Goal: Transaction & Acquisition: Obtain resource

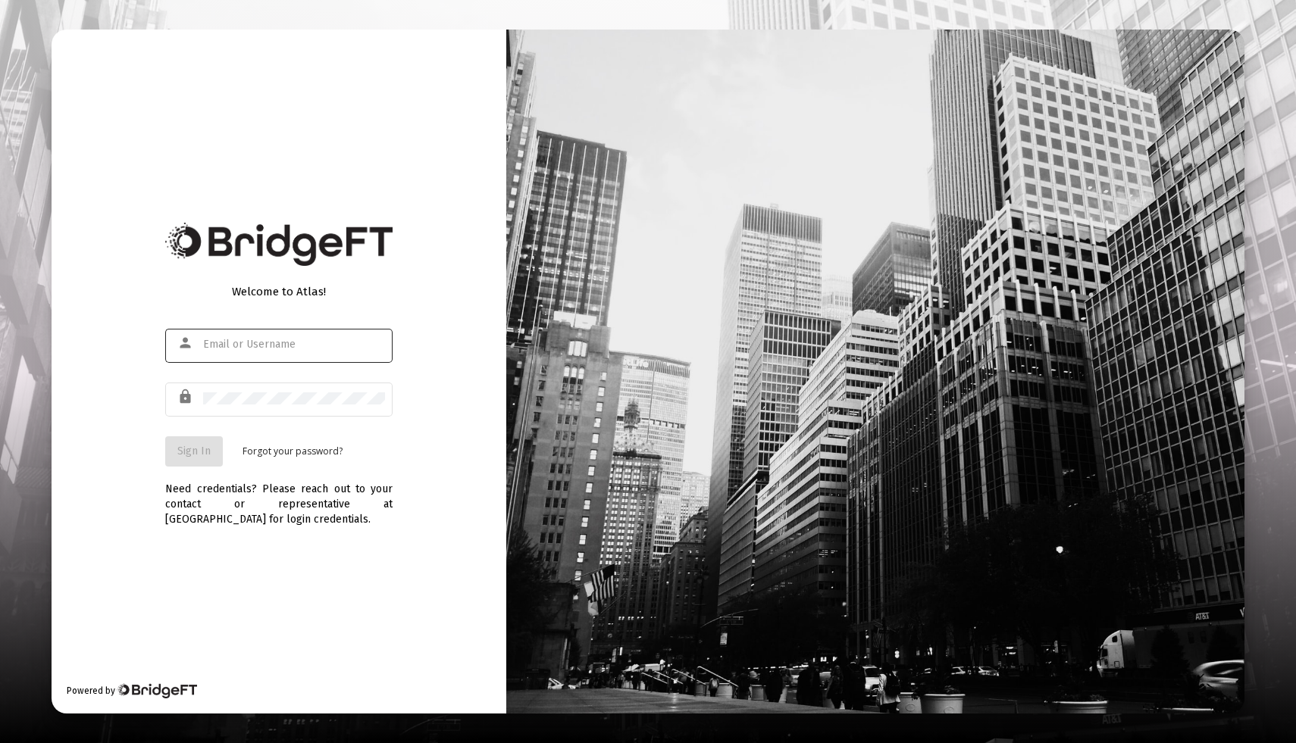
type input "[EMAIL_ADDRESS][DOMAIN_NAME]"
click at [200, 447] on span "Sign In" at bounding box center [193, 451] width 33 height 13
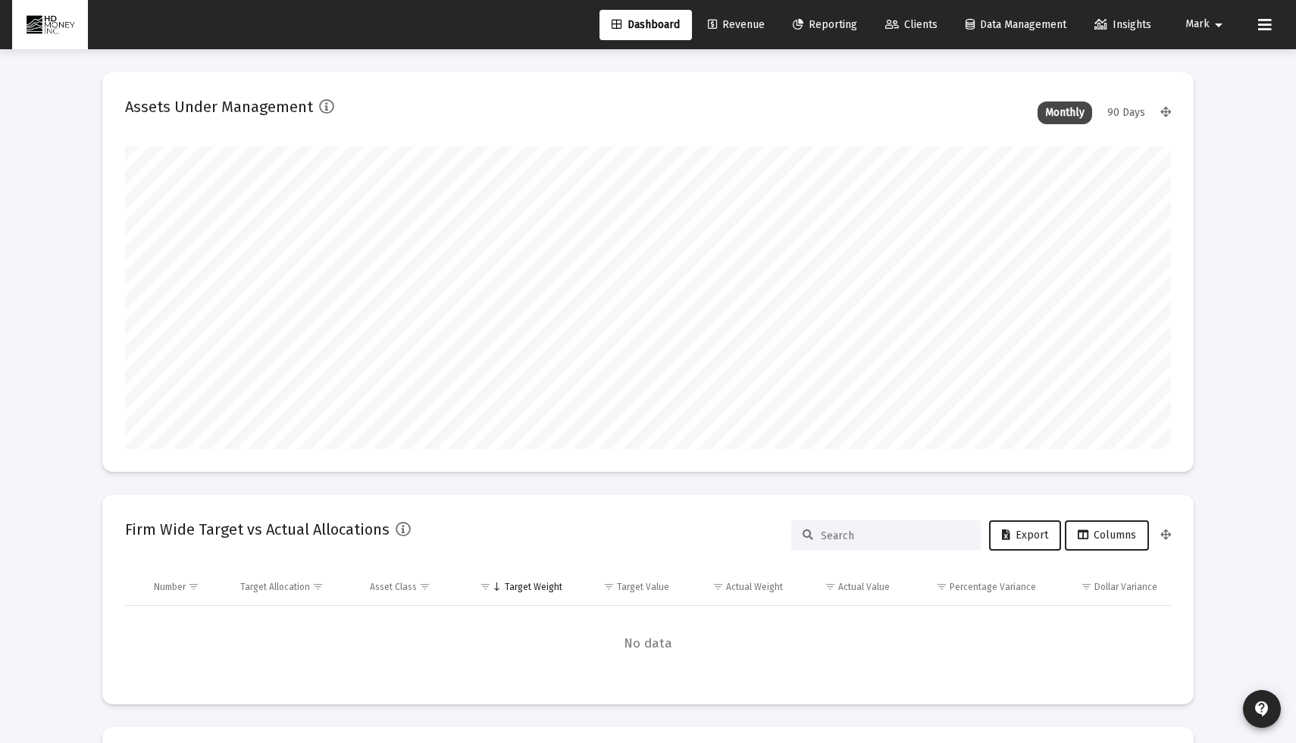
scroll to position [303, 563]
type input "[DATE]"
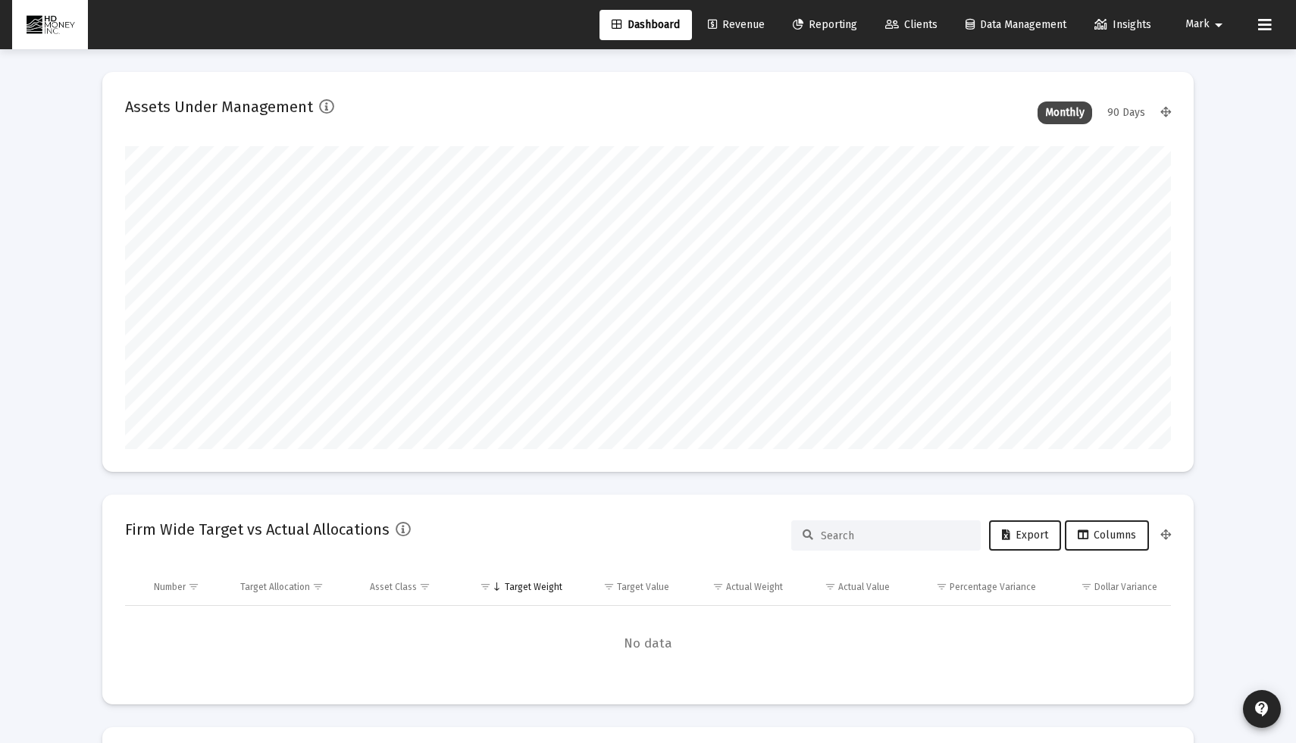
click at [798, 21] on span "Reporting" at bounding box center [825, 24] width 64 height 13
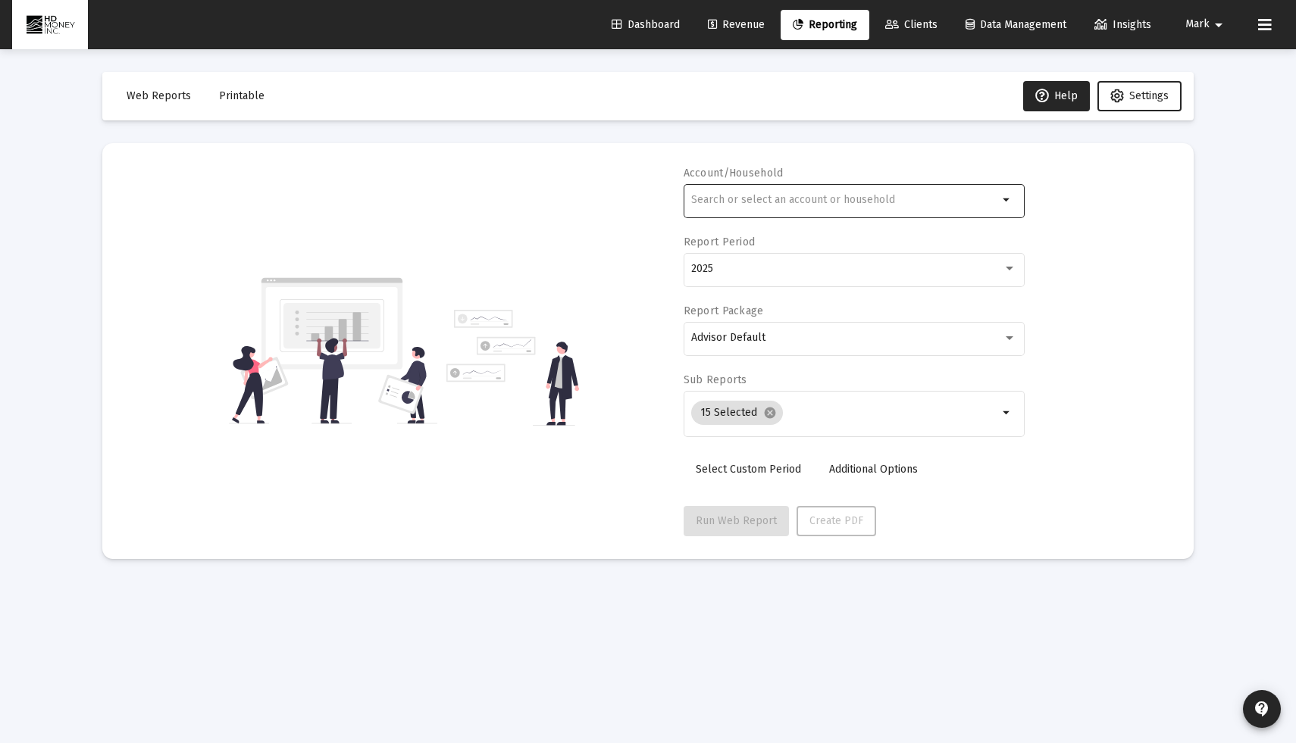
click at [888, 209] on div at bounding box center [844, 199] width 307 height 37
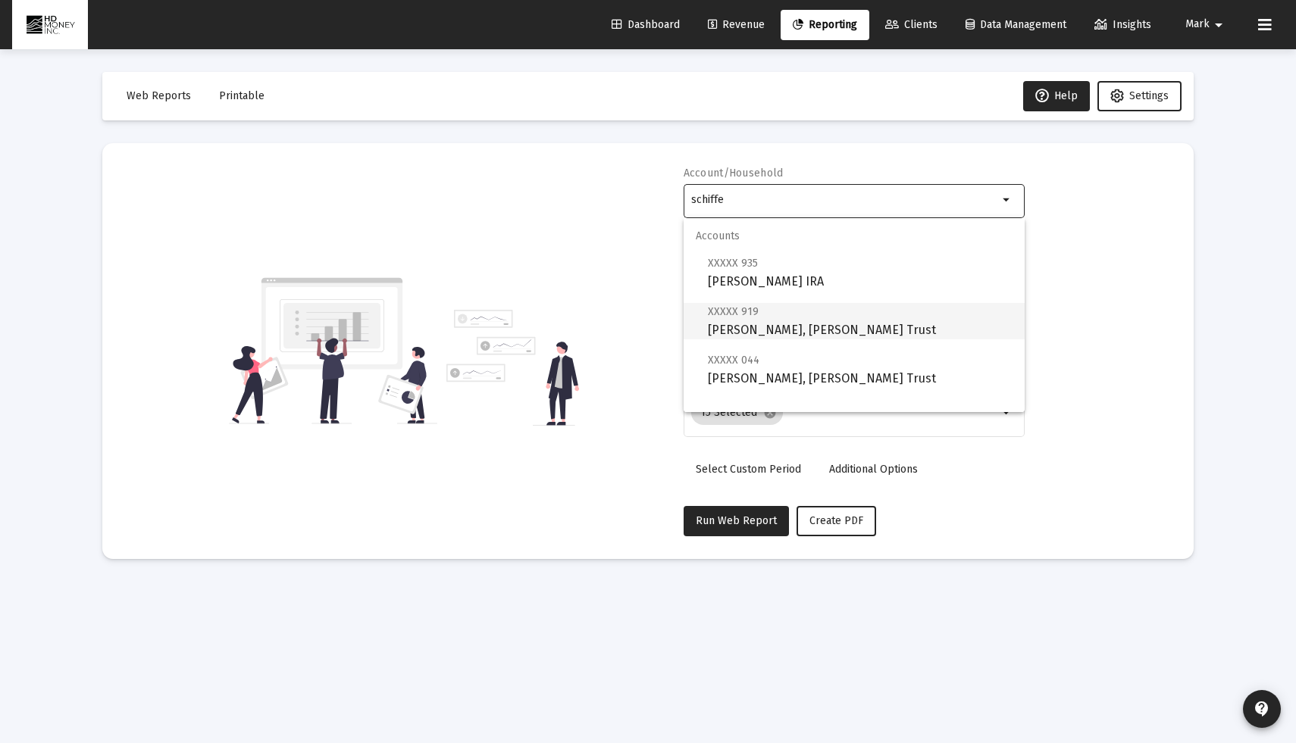
scroll to position [61, 0]
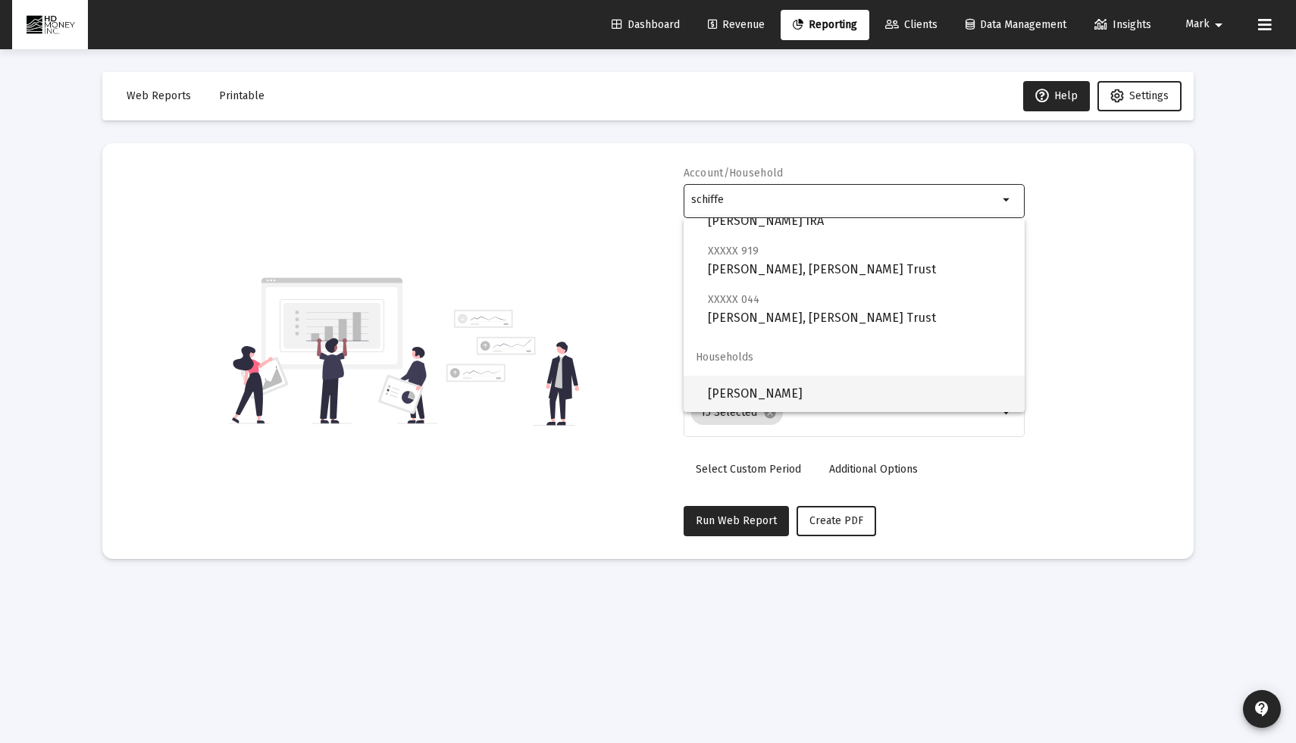
click at [846, 402] on span "[PERSON_NAME]" at bounding box center [860, 394] width 305 height 36
type input "[PERSON_NAME]"
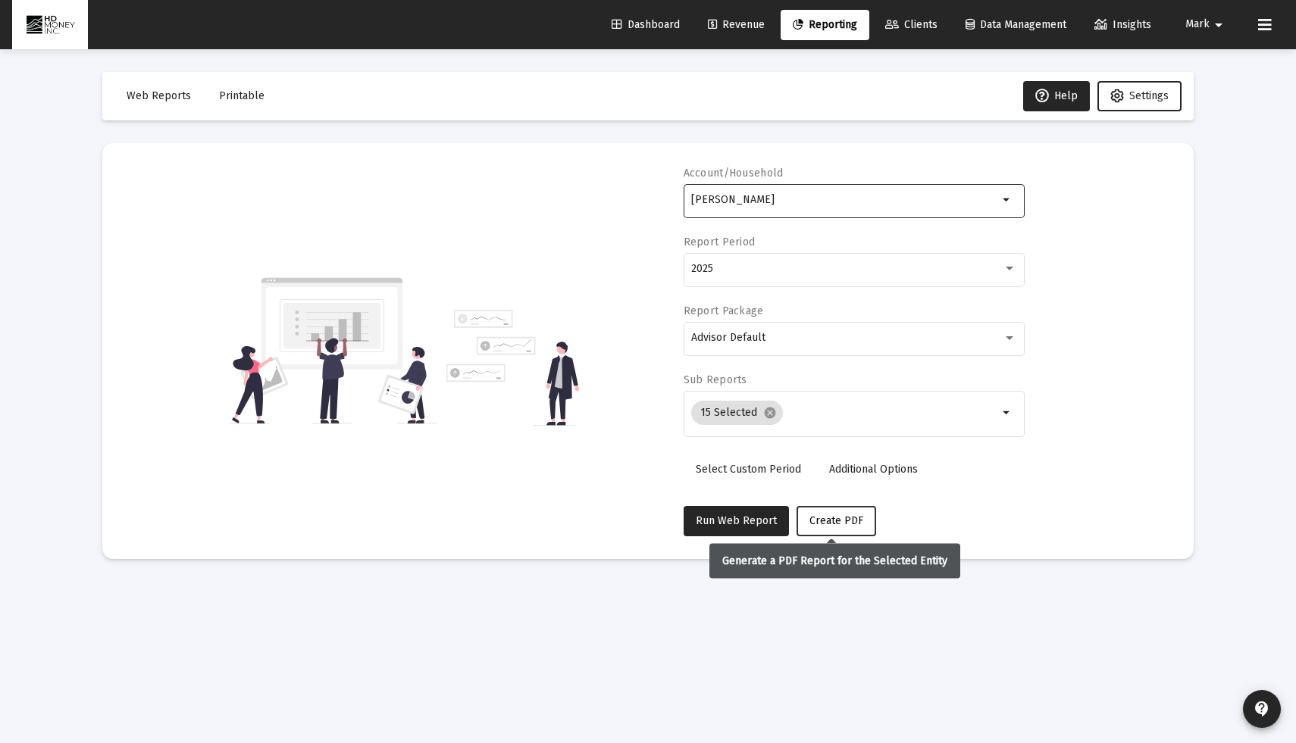
click at [837, 521] on span "Create PDF" at bounding box center [836, 520] width 54 height 13
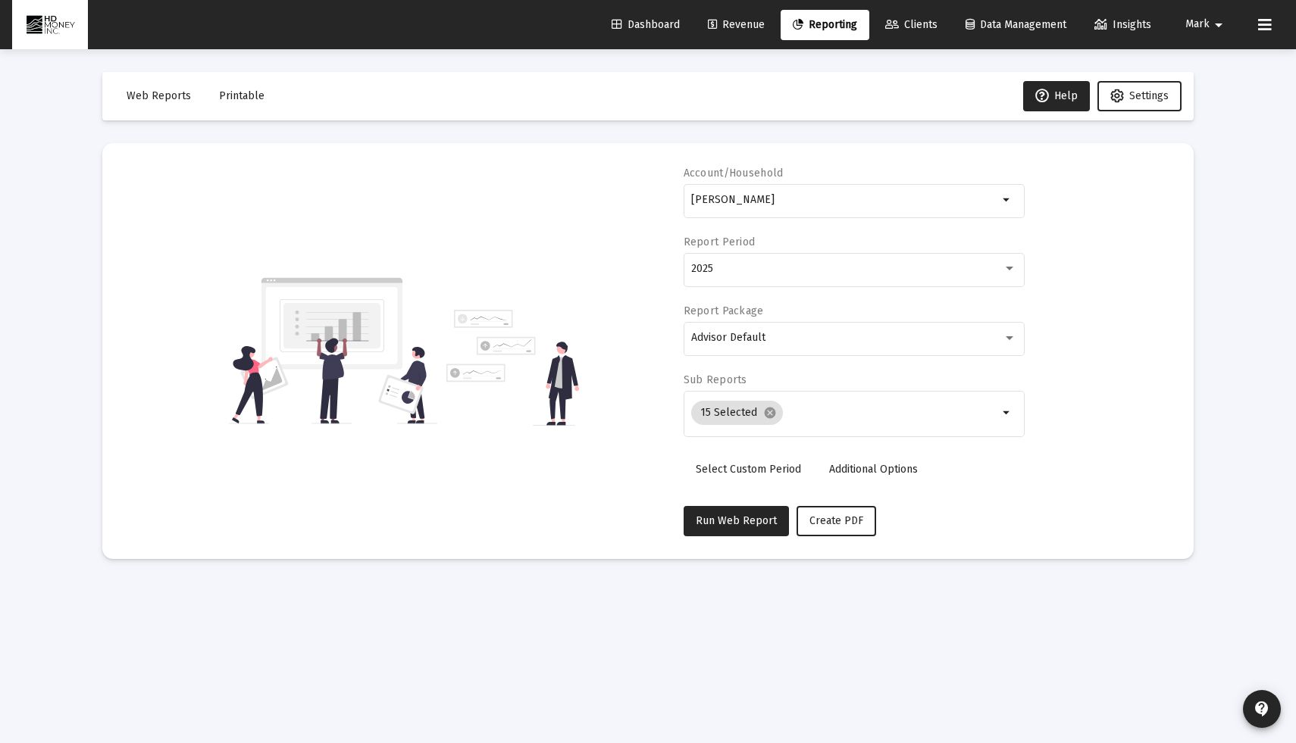
click at [213, 96] on button "Printable" at bounding box center [242, 96] width 70 height 30
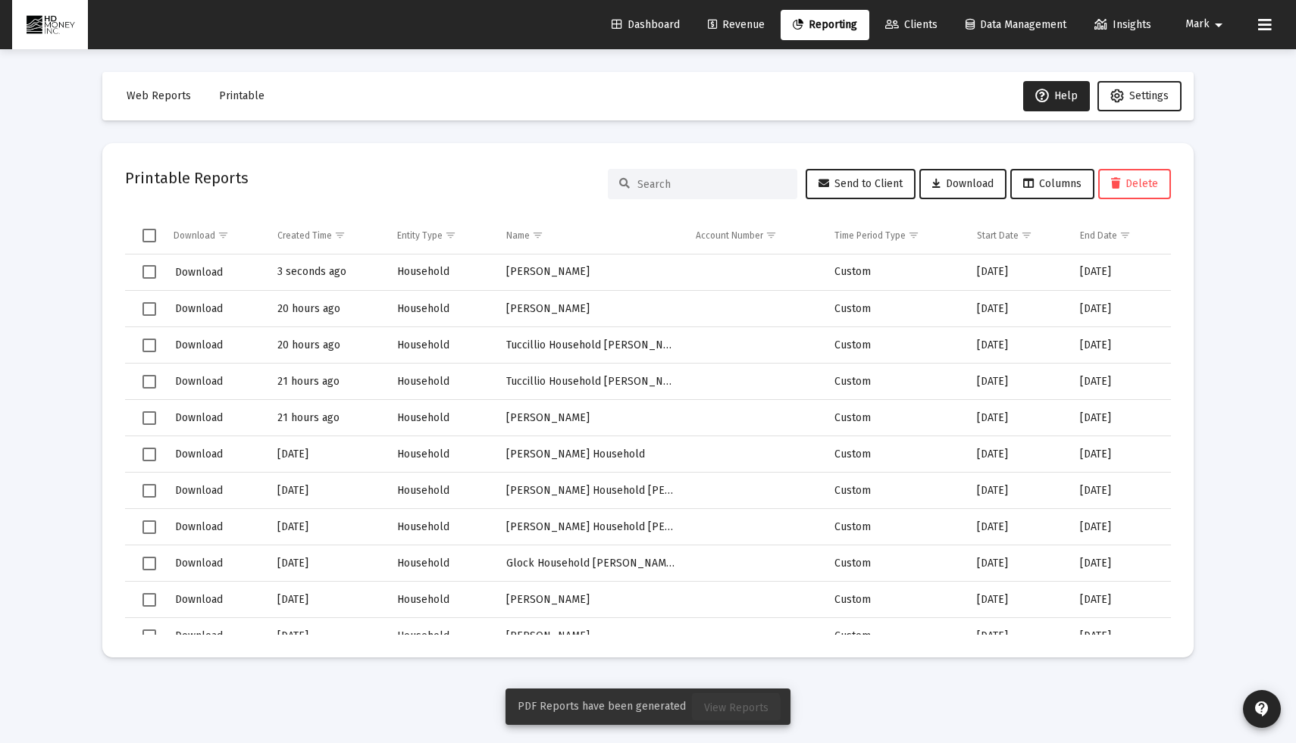
click at [732, 711] on span "View Reports" at bounding box center [736, 708] width 64 height 13
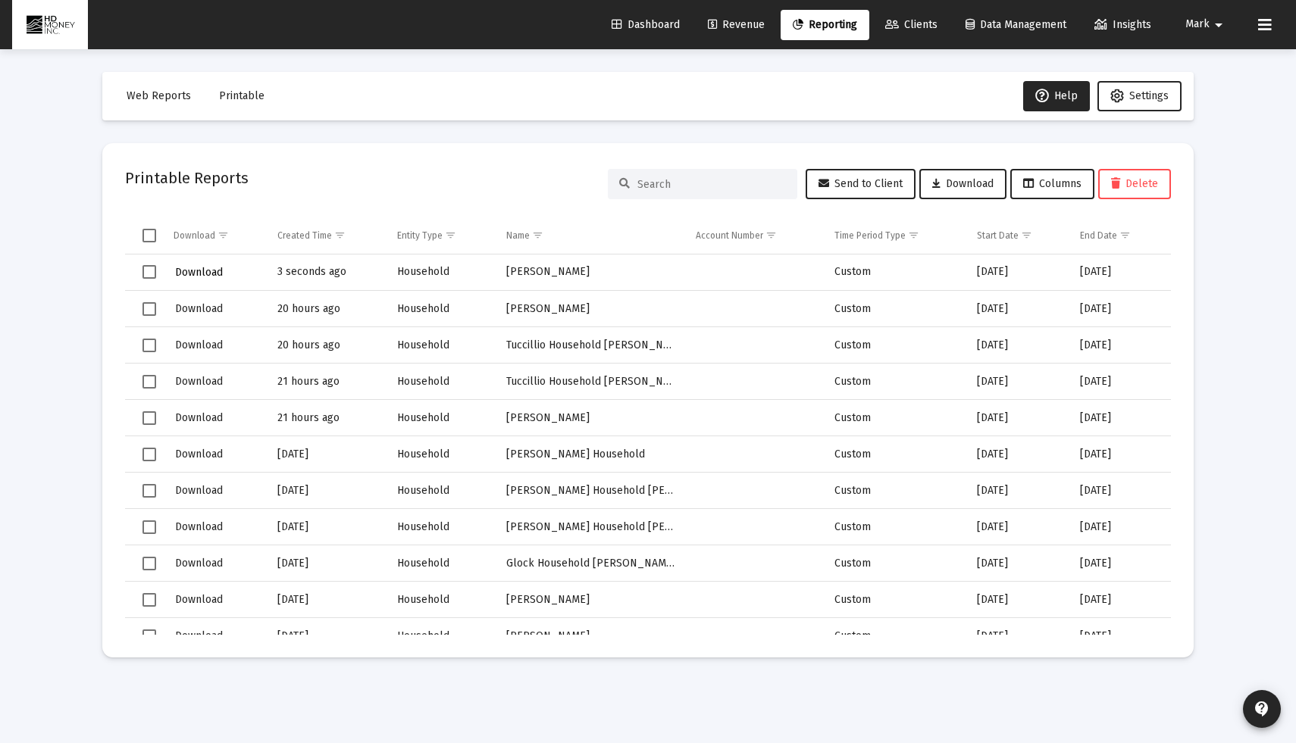
click at [217, 272] on span "Download" at bounding box center [199, 272] width 48 height 13
click at [206, 273] on span "Download" at bounding box center [199, 272] width 48 height 13
